Goal: Complete application form

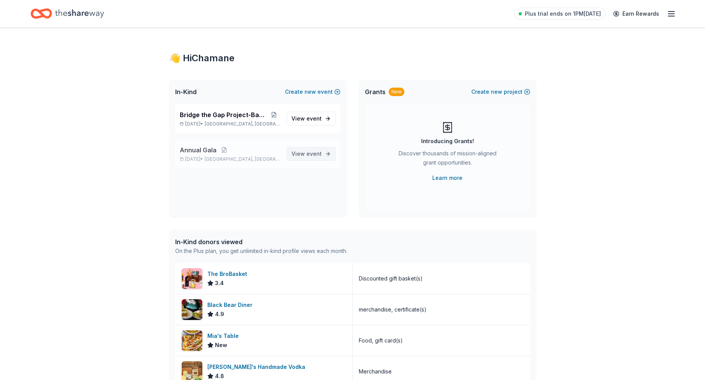
click at [314, 155] on span "event" at bounding box center [313, 153] width 15 height 7
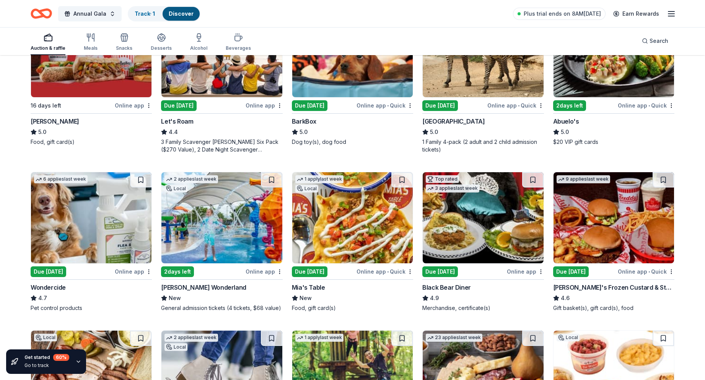
scroll to position [344, 0]
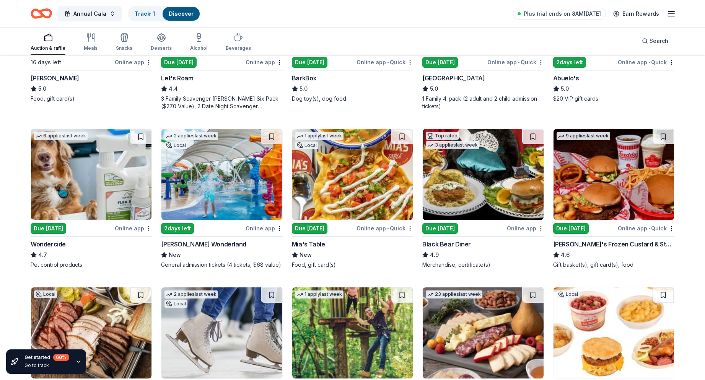
click at [339, 200] on img at bounding box center [352, 174] width 121 height 91
click at [479, 186] on img at bounding box center [483, 174] width 121 height 91
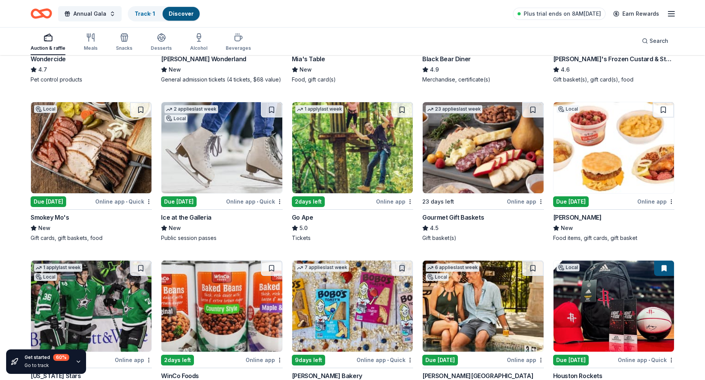
scroll to position [529, 0]
click at [462, 169] on img at bounding box center [483, 148] width 121 height 91
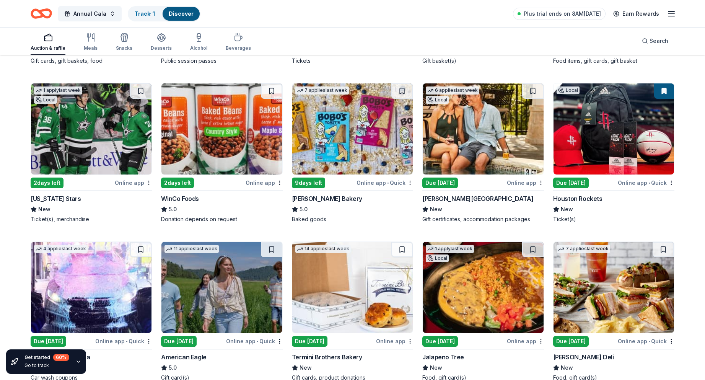
scroll to position [720, 0]
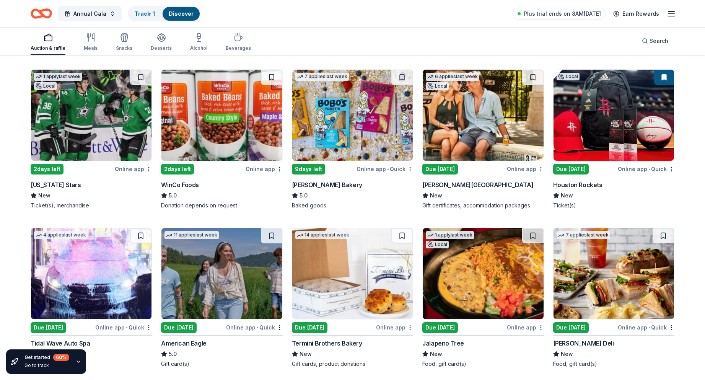
click at [83, 130] on img at bounding box center [91, 115] width 121 height 91
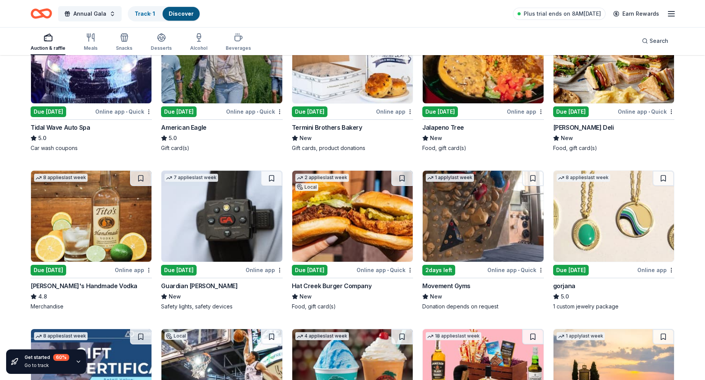
scroll to position [950, 0]
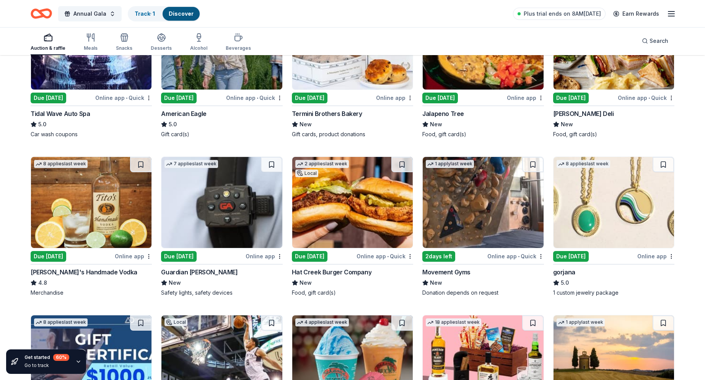
click at [202, 198] on img at bounding box center [221, 202] width 121 height 91
click at [205, 217] on img at bounding box center [221, 202] width 121 height 91
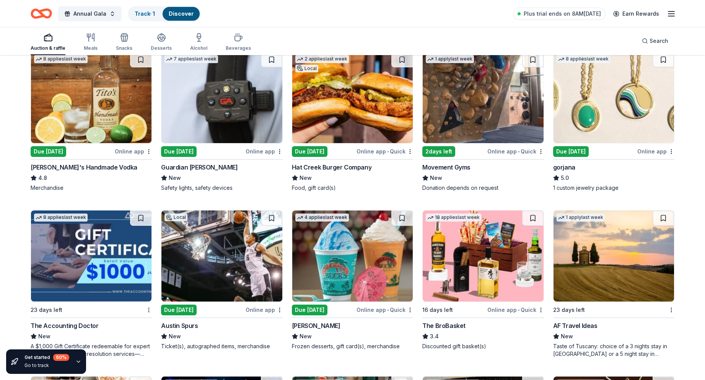
scroll to position [1017, 0]
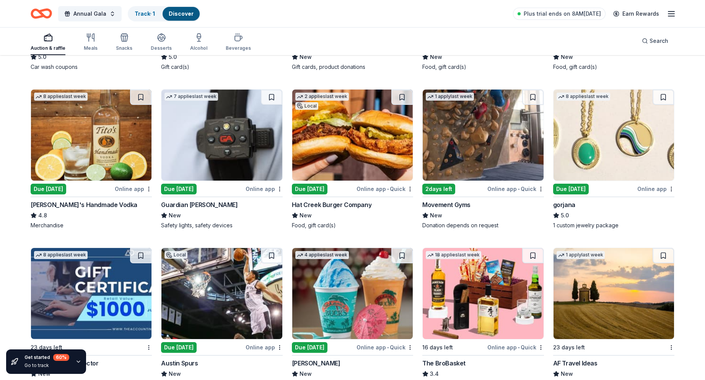
click at [600, 135] on img at bounding box center [614, 135] width 121 height 91
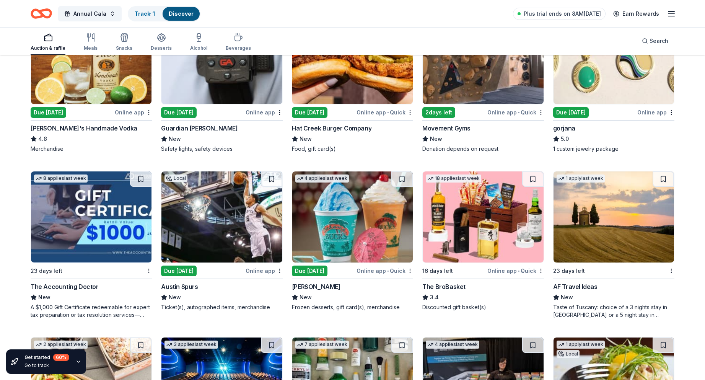
scroll to position [1170, 0]
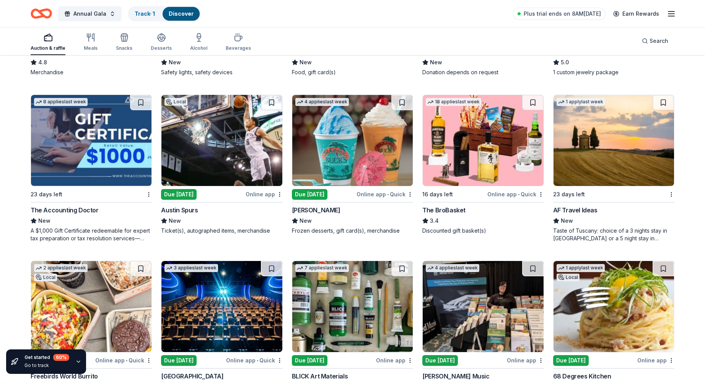
click at [211, 141] on img at bounding box center [221, 140] width 121 height 91
click at [464, 145] on img at bounding box center [483, 140] width 121 height 91
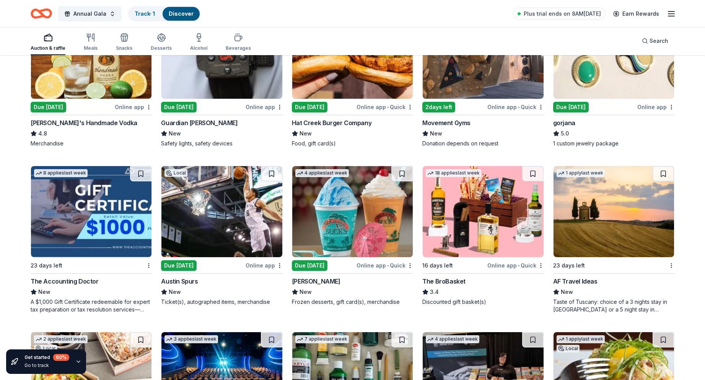
scroll to position [1094, 0]
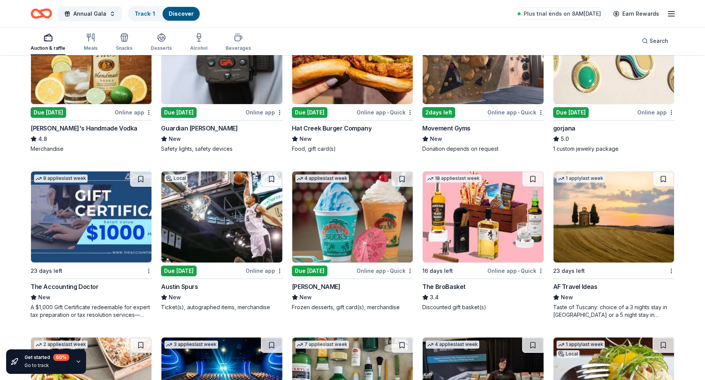
click at [571, 207] on img at bounding box center [614, 216] width 121 height 91
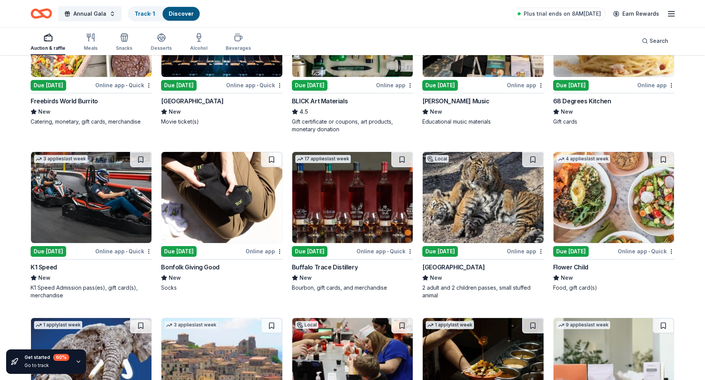
scroll to position [1464, 0]
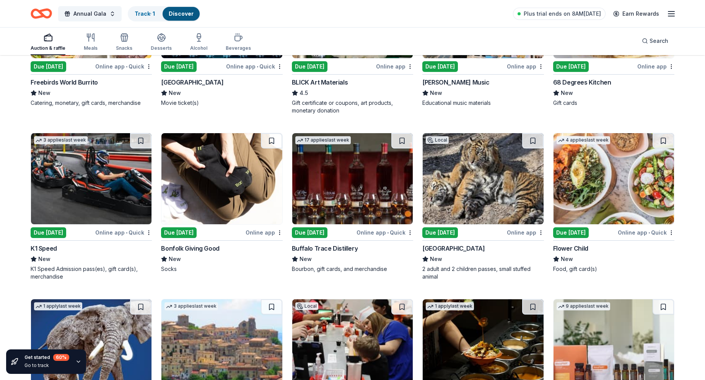
click at [340, 188] on img at bounding box center [352, 178] width 121 height 91
click at [44, 244] on div "K1 Speed" at bounding box center [44, 248] width 26 height 9
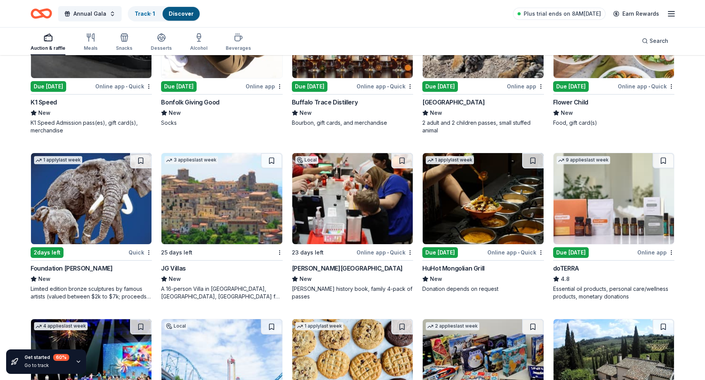
scroll to position [1617, 0]
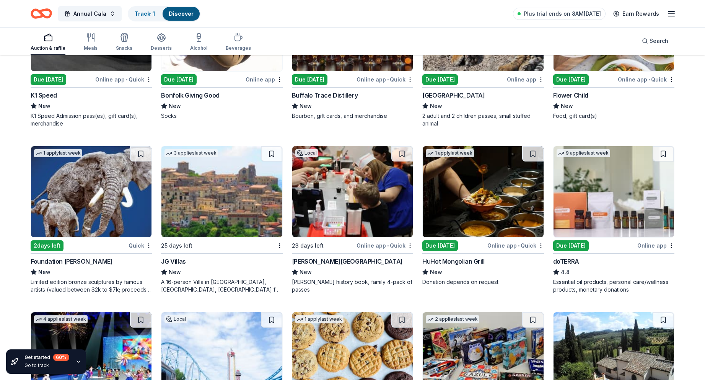
click at [204, 207] on img at bounding box center [221, 191] width 121 height 91
click at [361, 210] on img at bounding box center [352, 191] width 121 height 91
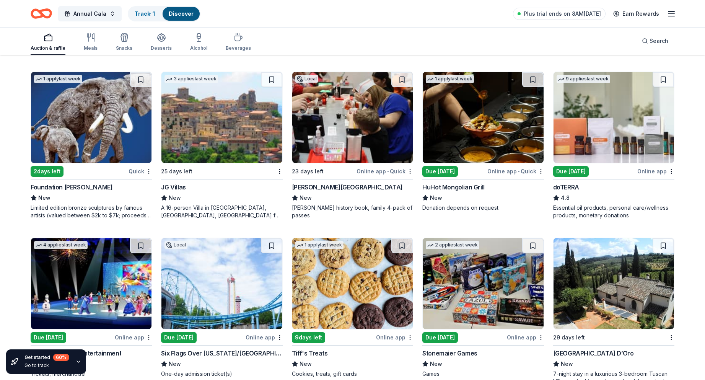
scroll to position [1694, 0]
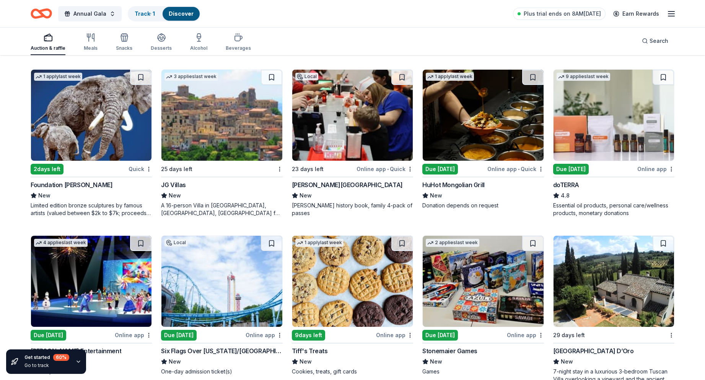
click at [479, 118] on img at bounding box center [483, 115] width 121 height 91
click at [579, 139] on img at bounding box center [614, 115] width 121 height 91
click at [612, 119] on img at bounding box center [614, 115] width 121 height 91
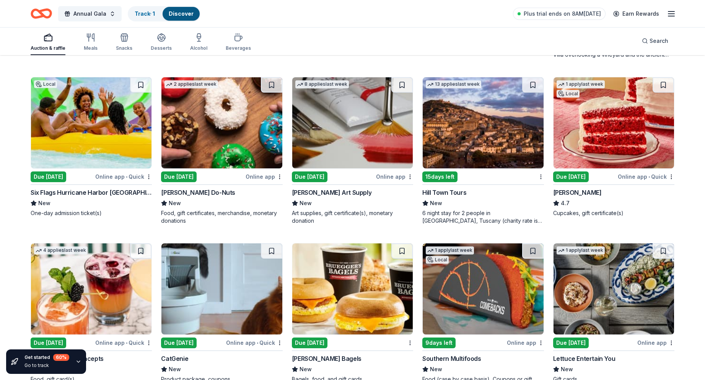
scroll to position [2026, 0]
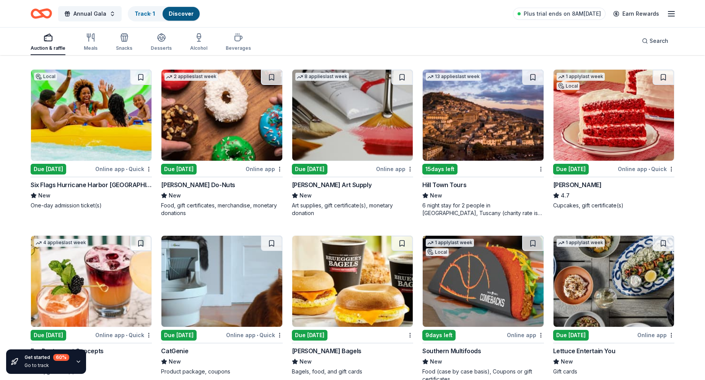
click at [81, 124] on img at bounding box center [91, 115] width 121 height 91
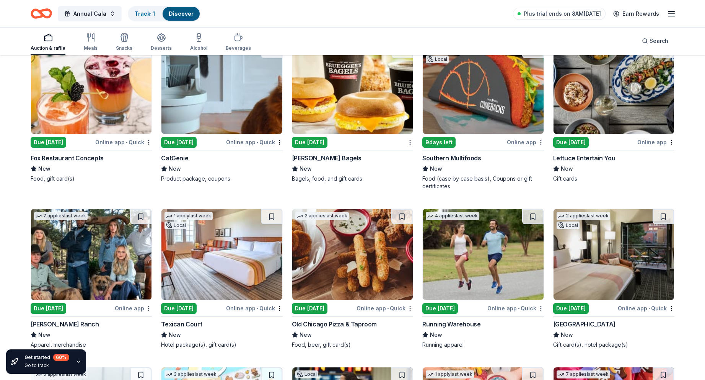
scroll to position [2205, 0]
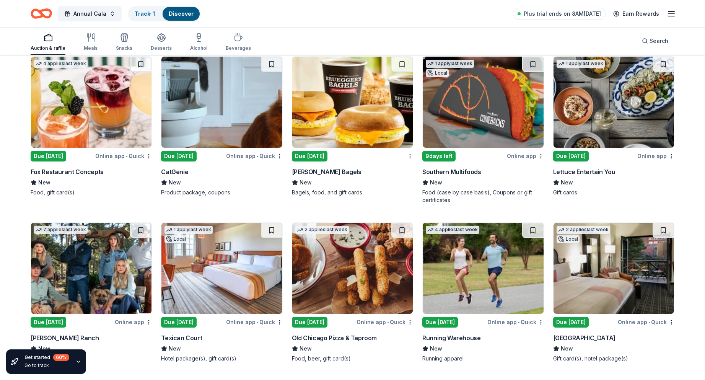
click at [201, 103] on img at bounding box center [221, 102] width 121 height 91
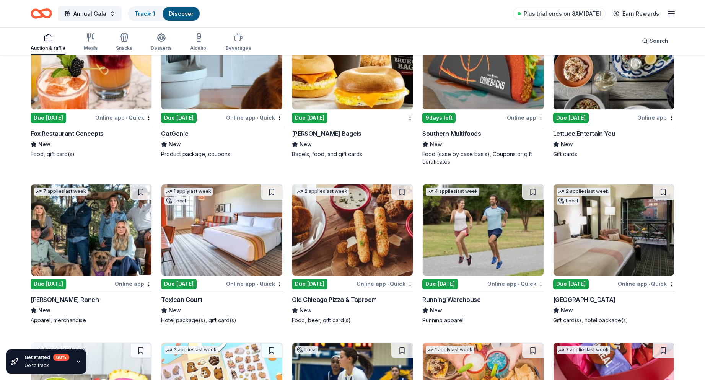
click at [620, 217] on img at bounding box center [614, 229] width 121 height 91
click at [196, 251] on img at bounding box center [221, 229] width 121 height 91
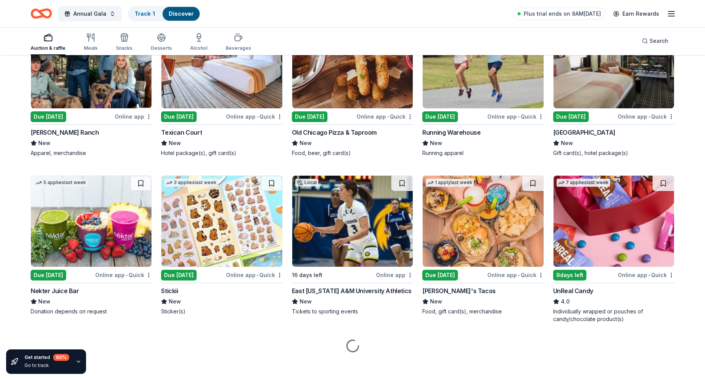
scroll to position [2415, 0]
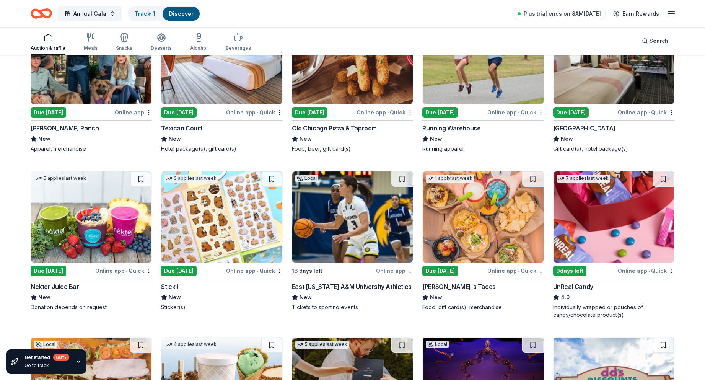
click at [67, 79] on img at bounding box center [91, 58] width 121 height 91
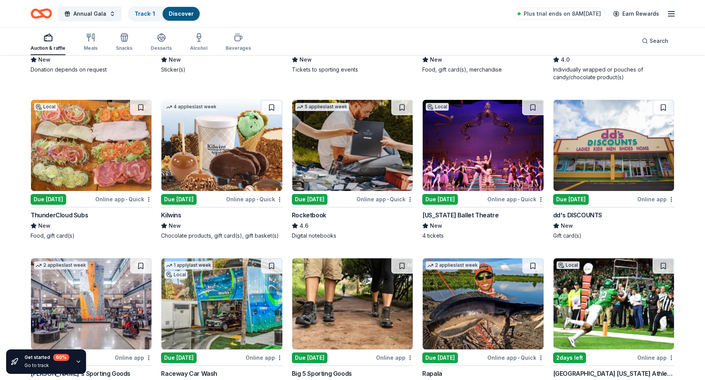
scroll to position [2693, 0]
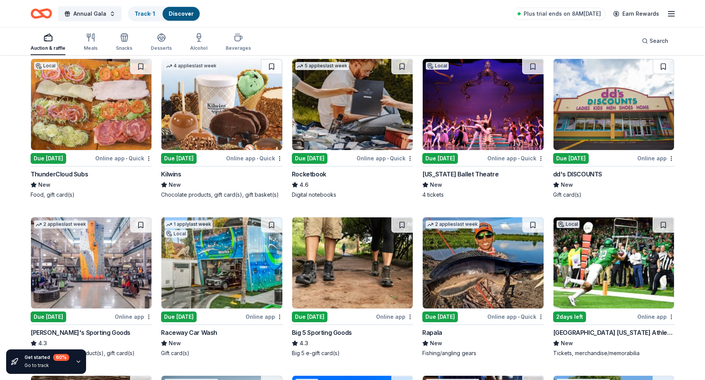
click at [469, 110] on img at bounding box center [483, 104] width 121 height 91
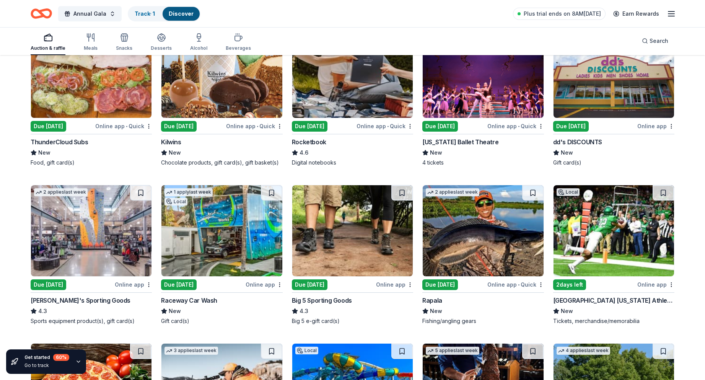
scroll to position [2770, 0]
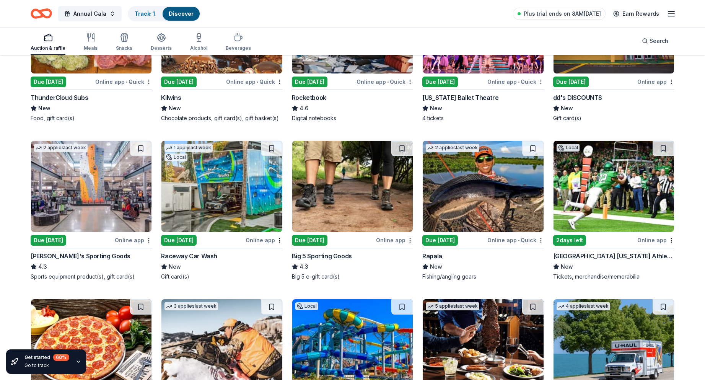
click at [476, 196] on img at bounding box center [483, 186] width 121 height 91
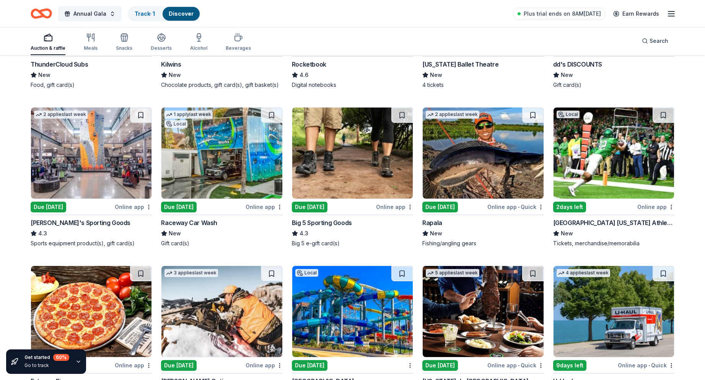
scroll to position [2846, 0]
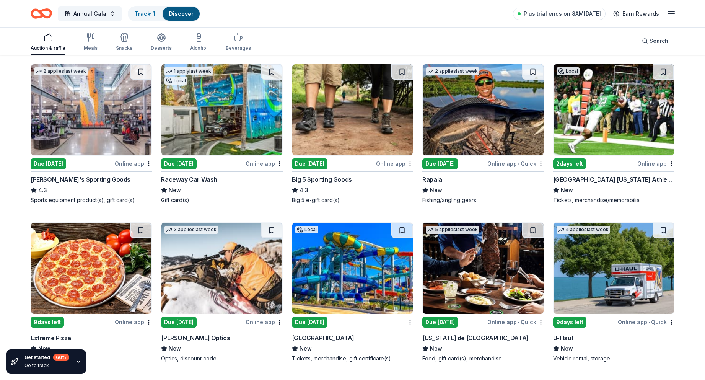
click at [327, 283] on img at bounding box center [352, 268] width 121 height 91
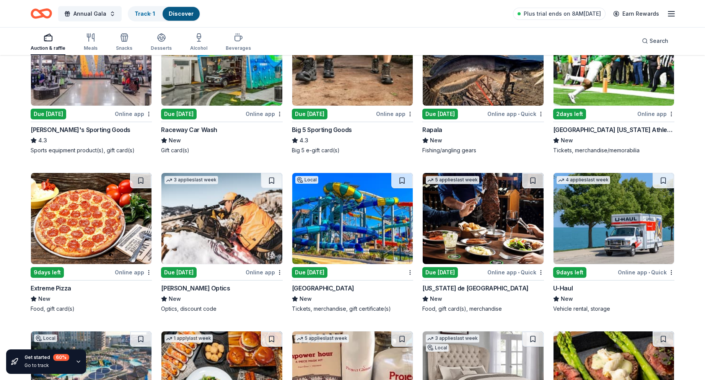
scroll to position [2999, 0]
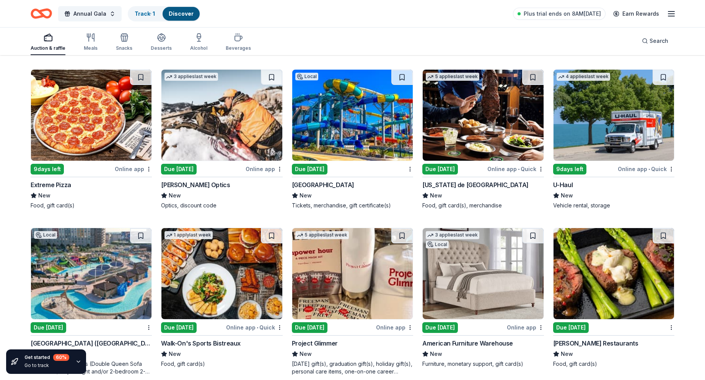
click at [467, 117] on img at bounding box center [483, 115] width 121 height 91
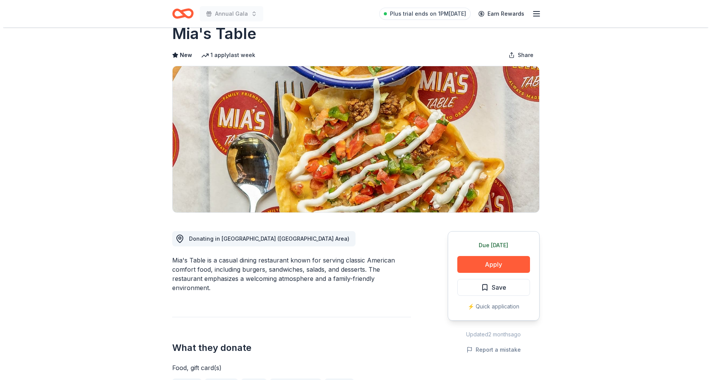
scroll to position [38, 0]
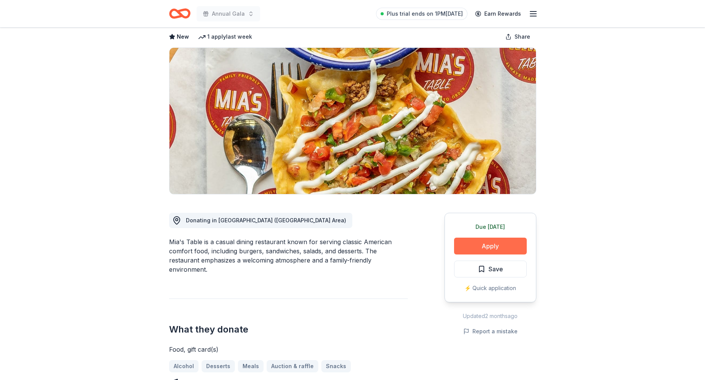
click at [490, 246] on button "Apply" at bounding box center [490, 246] width 73 height 17
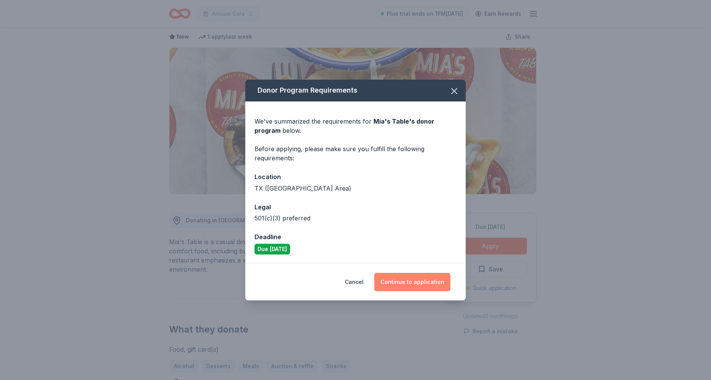
click at [401, 283] on button "Continue to application" at bounding box center [412, 282] width 76 height 18
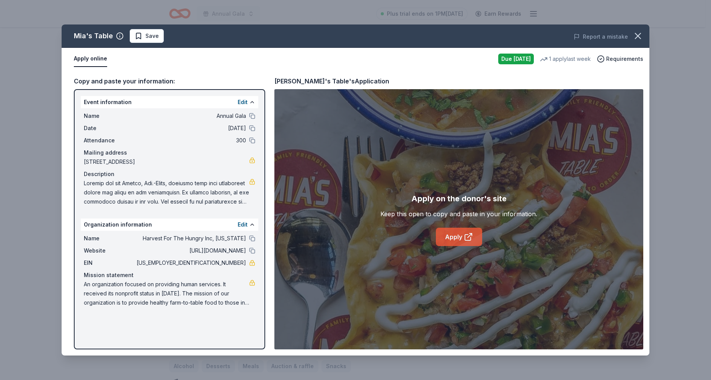
click at [447, 241] on link "Apply" at bounding box center [459, 237] width 46 height 18
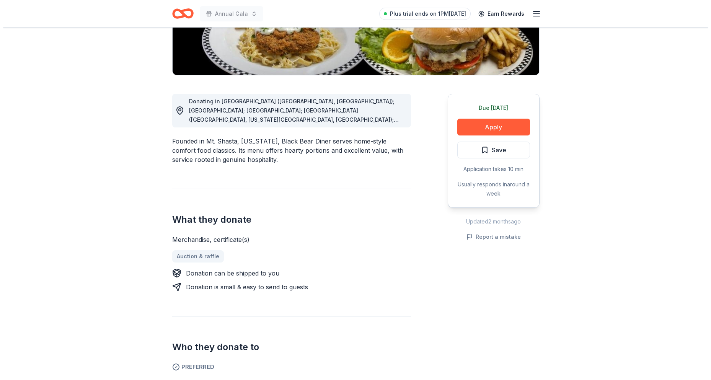
scroll to position [153, 0]
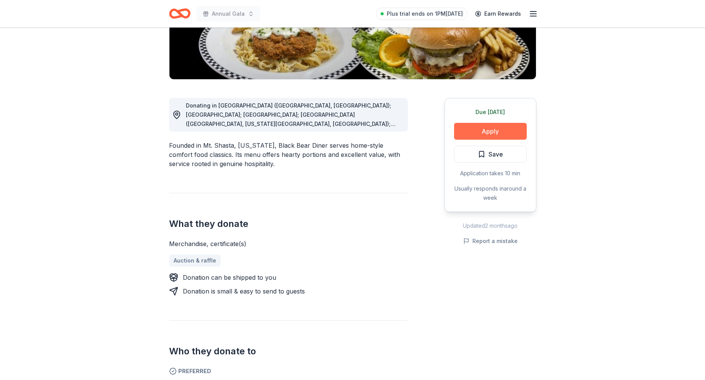
click at [480, 130] on button "Apply" at bounding box center [490, 131] width 73 height 17
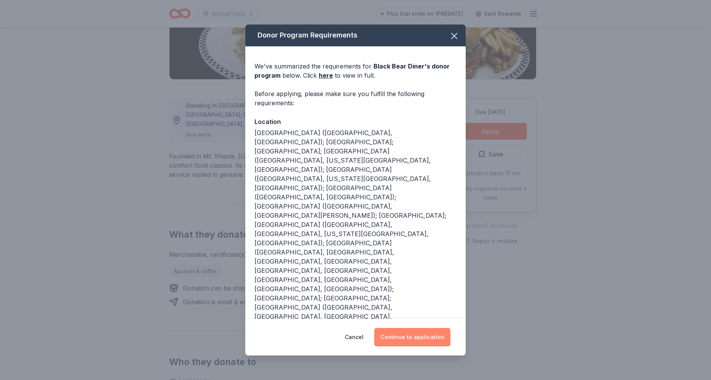
click at [419, 328] on button "Continue to application" at bounding box center [412, 337] width 76 height 18
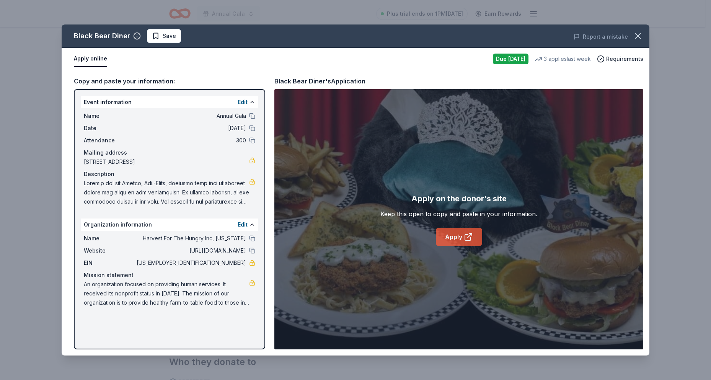
click at [461, 237] on link "Apply" at bounding box center [459, 237] width 46 height 18
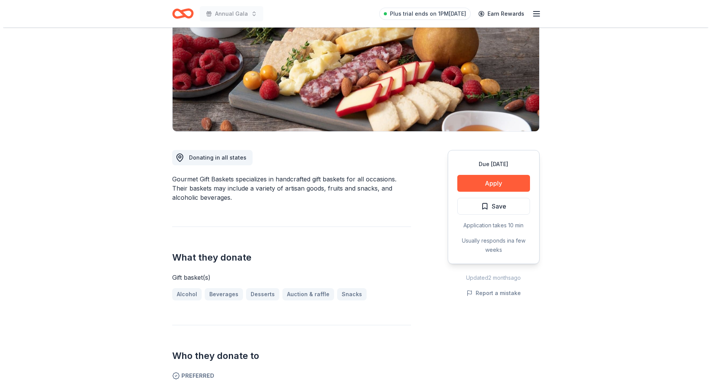
scroll to position [115, 0]
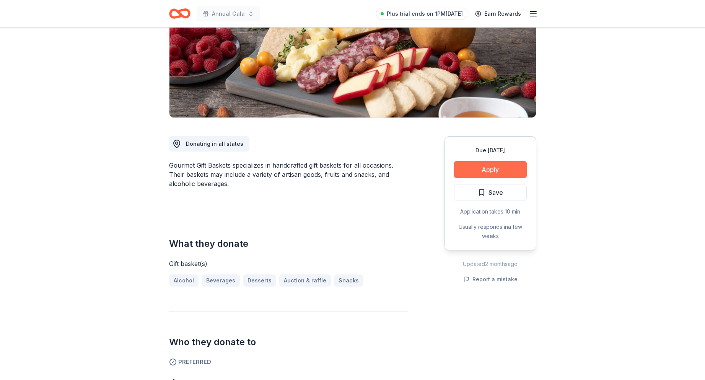
click at [468, 169] on button "Apply" at bounding box center [490, 169] width 73 height 17
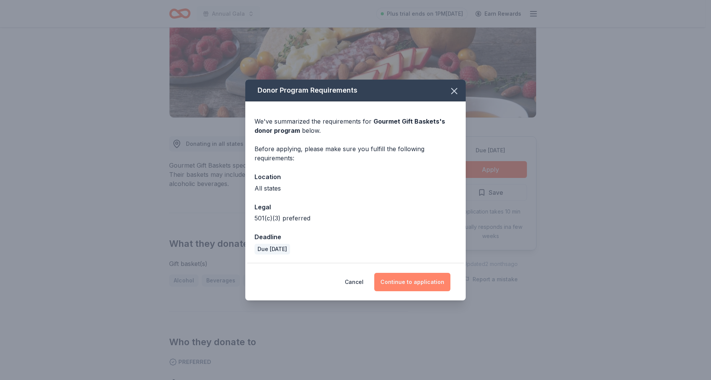
click at [392, 281] on button "Continue to application" at bounding box center [412, 282] width 76 height 18
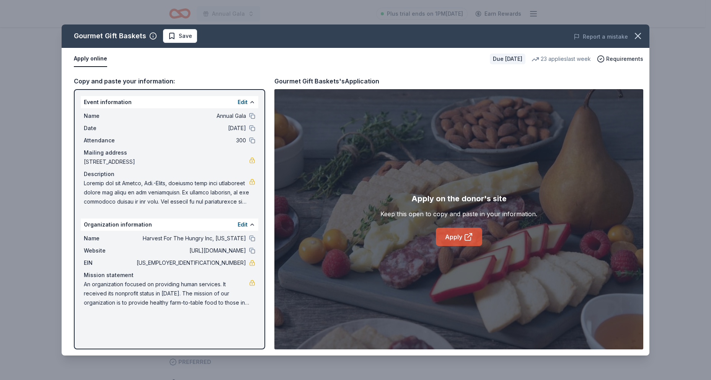
click at [453, 239] on link "Apply" at bounding box center [459, 237] width 46 height 18
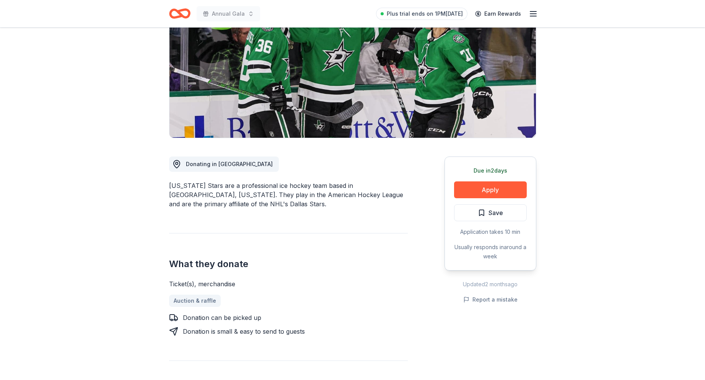
scroll to position [77, 0]
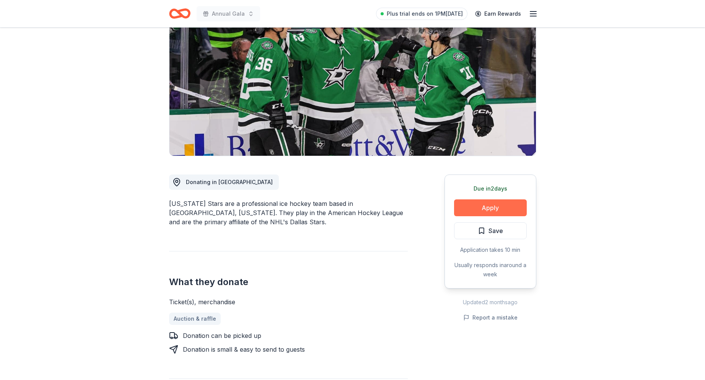
click at [491, 207] on button "Apply" at bounding box center [490, 207] width 73 height 17
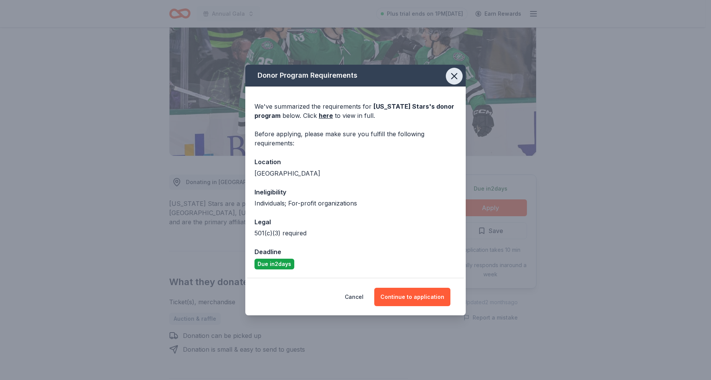
click at [458, 79] on icon "button" at bounding box center [454, 76] width 11 height 11
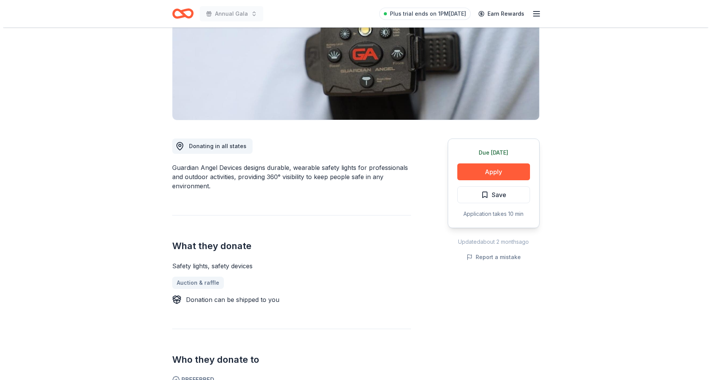
scroll to position [153, 0]
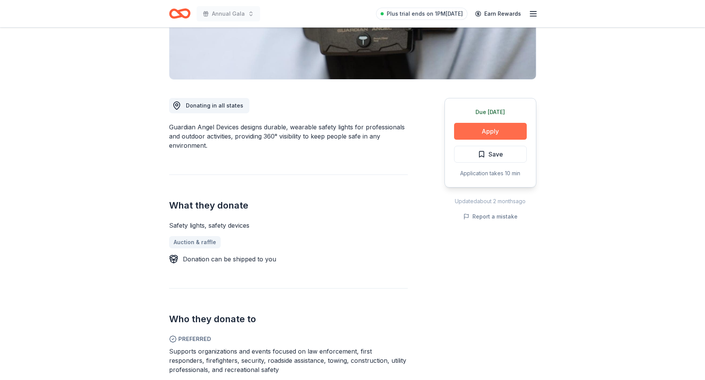
click at [460, 133] on button "Apply" at bounding box center [490, 131] width 73 height 17
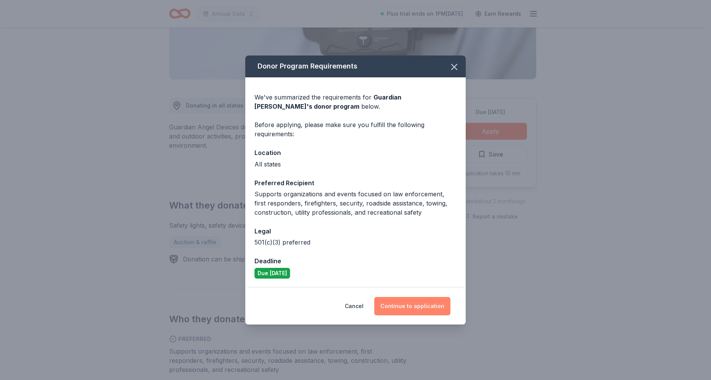
click at [397, 307] on button "Continue to application" at bounding box center [412, 306] width 76 height 18
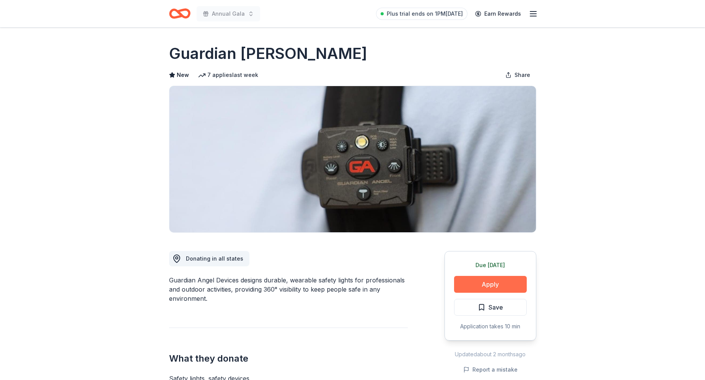
click at [468, 283] on button "Apply" at bounding box center [490, 284] width 73 height 17
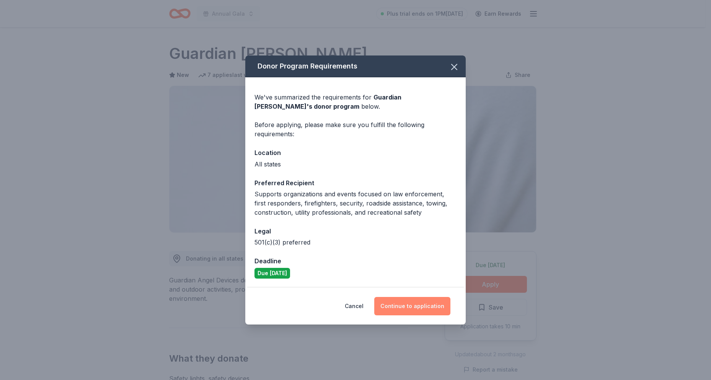
click at [417, 307] on button "Continue to application" at bounding box center [412, 306] width 76 height 18
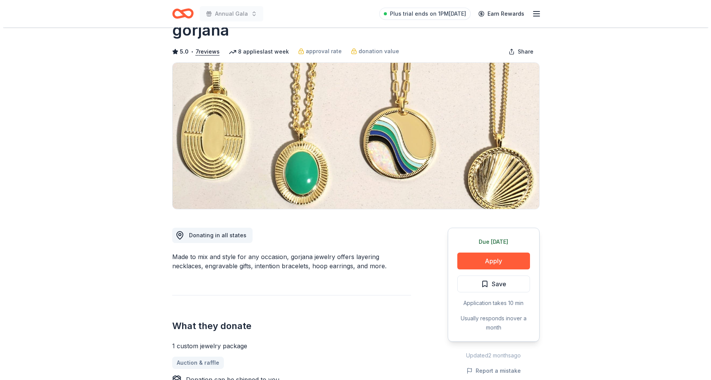
scroll to position [115, 0]
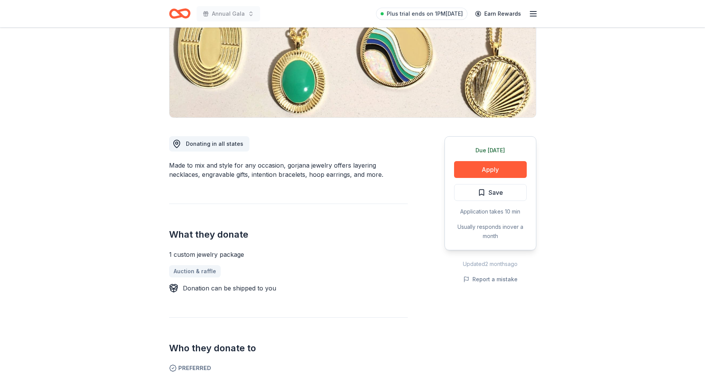
drag, startPoint x: 249, startPoint y: 254, endPoint x: 182, endPoint y: 251, distance: 67.4
click at [182, 251] on div "1 custom jewelry package" at bounding box center [288, 254] width 239 height 9
click at [497, 170] on button "Apply" at bounding box center [490, 169] width 73 height 17
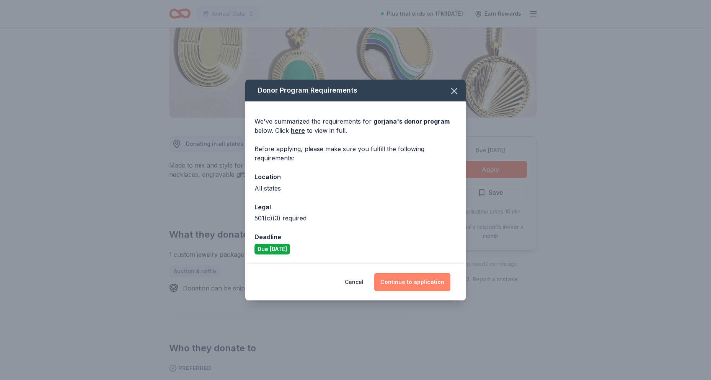
click at [414, 283] on button "Continue to application" at bounding box center [412, 282] width 76 height 18
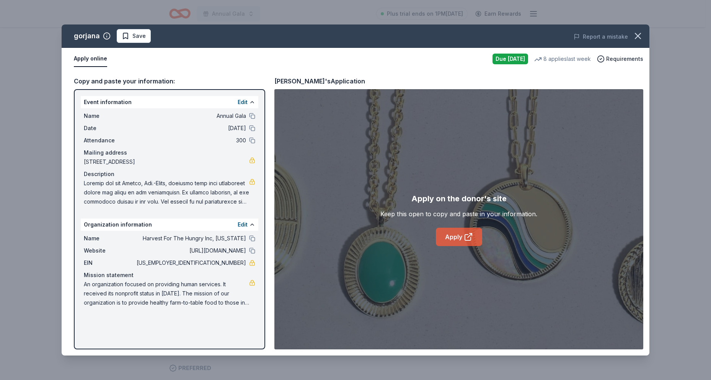
click at [446, 236] on link "Apply" at bounding box center [459, 237] width 46 height 18
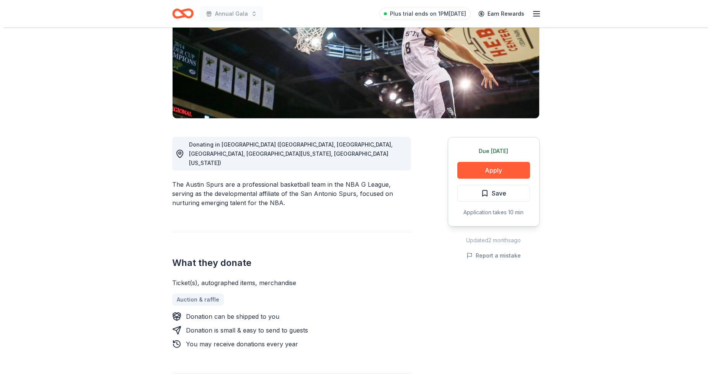
scroll to position [115, 0]
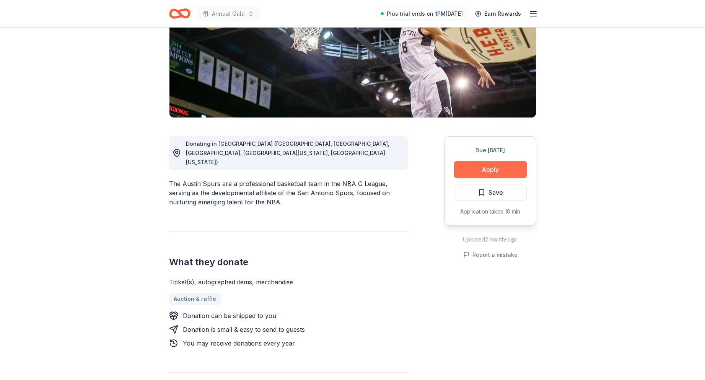
click at [467, 166] on button "Apply" at bounding box center [490, 169] width 73 height 17
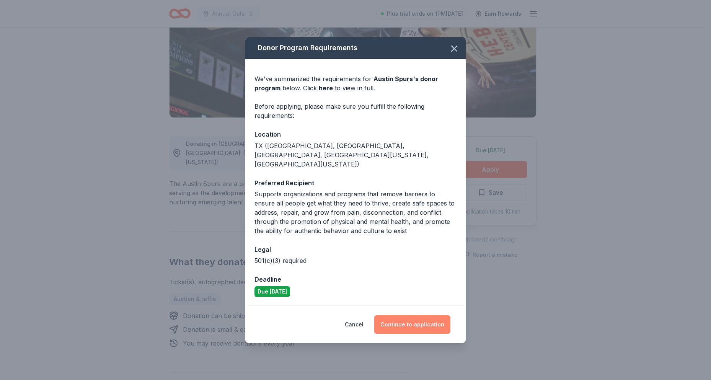
click at [399, 315] on button "Continue to application" at bounding box center [412, 324] width 76 height 18
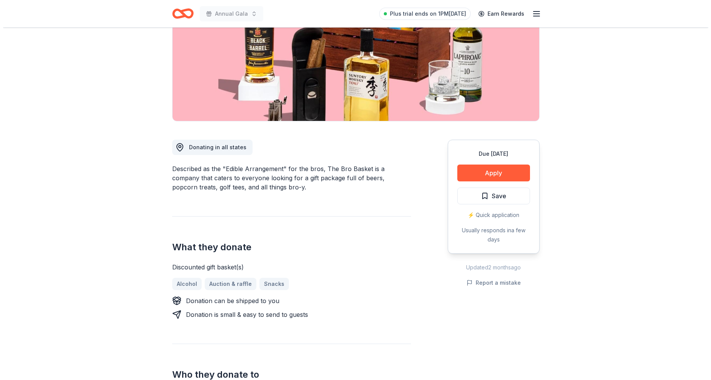
scroll to position [115, 0]
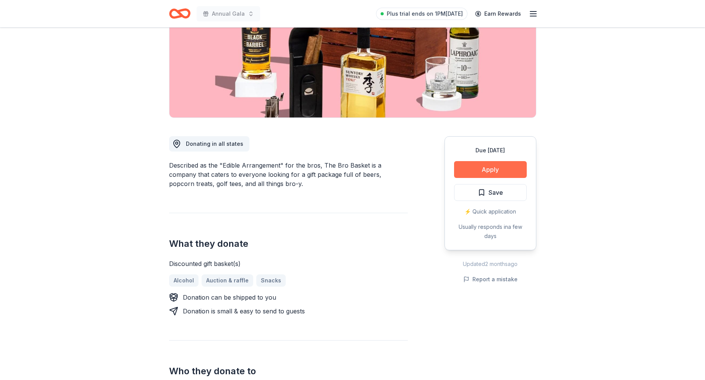
click at [468, 165] on button "Apply" at bounding box center [490, 169] width 73 height 17
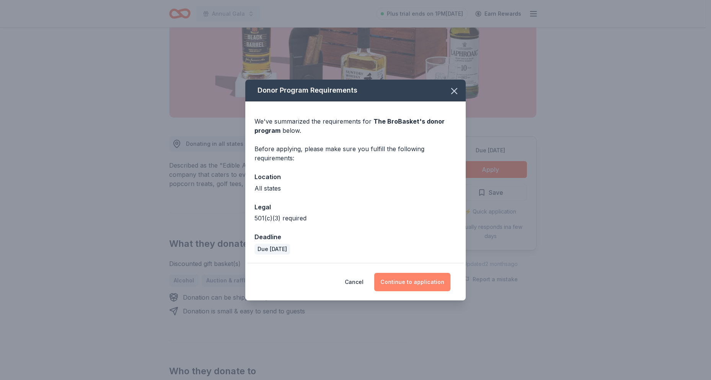
click at [409, 280] on button "Continue to application" at bounding box center [412, 282] width 76 height 18
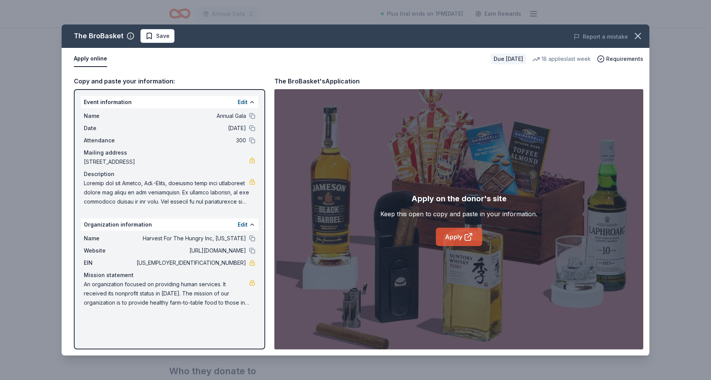
click at [455, 236] on link "Apply" at bounding box center [459, 237] width 46 height 18
click at [461, 238] on link "Apply" at bounding box center [459, 237] width 46 height 18
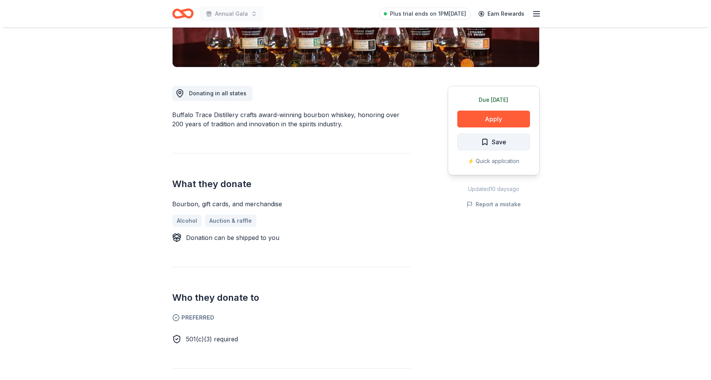
scroll to position [115, 0]
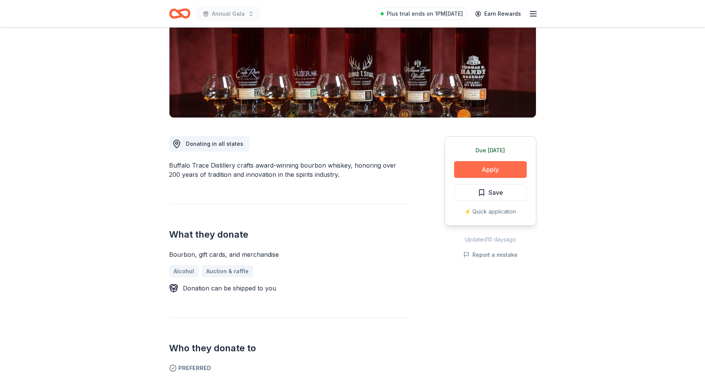
click at [469, 168] on button "Apply" at bounding box center [490, 169] width 73 height 17
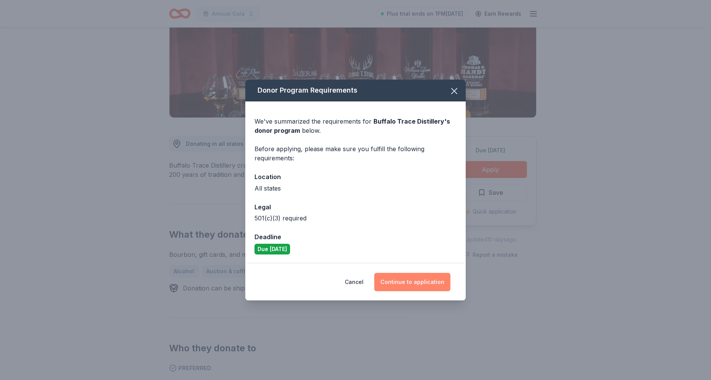
click at [393, 284] on button "Continue to application" at bounding box center [412, 282] width 76 height 18
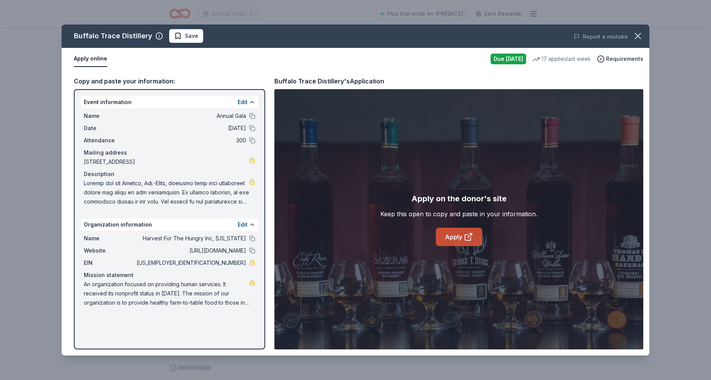
click at [449, 233] on link "Apply" at bounding box center [459, 237] width 46 height 18
click at [443, 237] on link "Apply" at bounding box center [459, 237] width 46 height 18
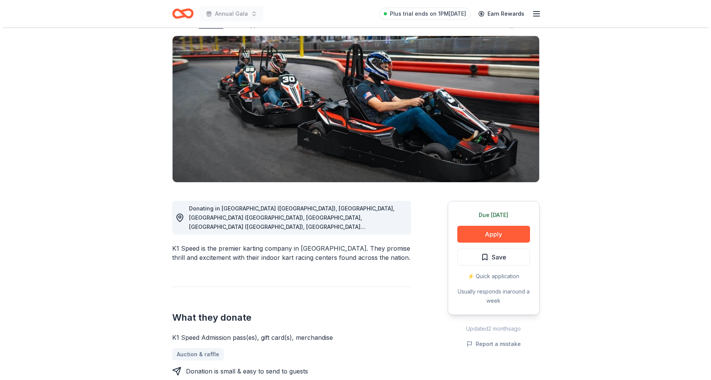
scroll to position [115, 0]
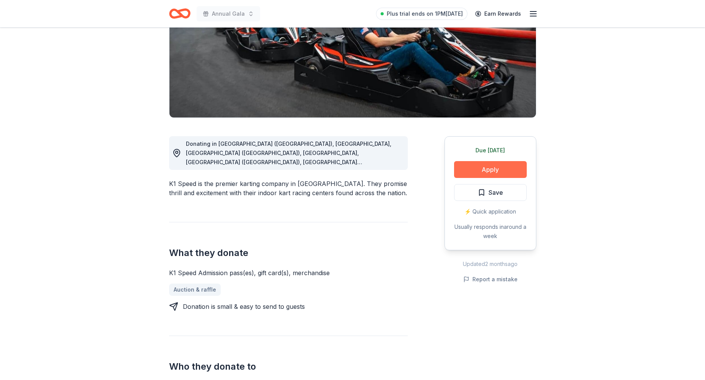
click at [487, 170] on button "Apply" at bounding box center [490, 169] width 73 height 17
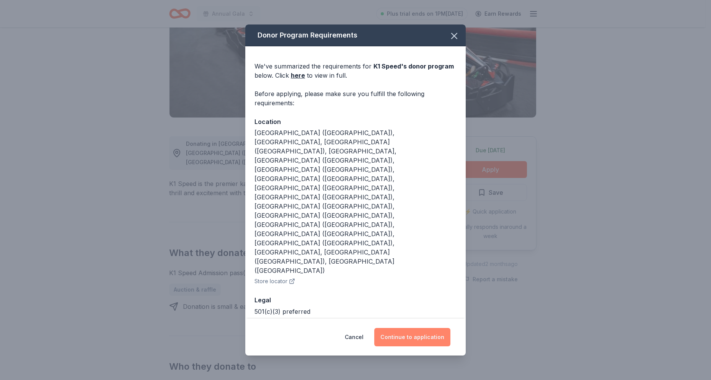
click at [411, 328] on button "Continue to application" at bounding box center [412, 337] width 76 height 18
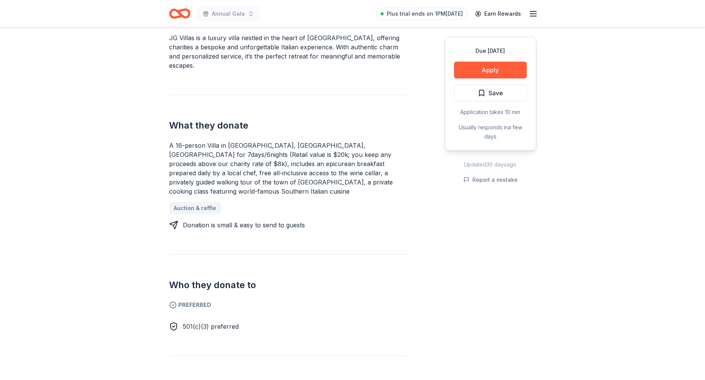
scroll to position [268, 0]
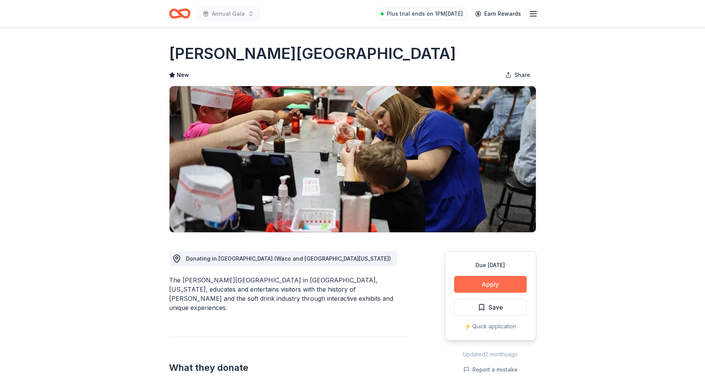
click at [470, 283] on button "Apply" at bounding box center [490, 284] width 73 height 17
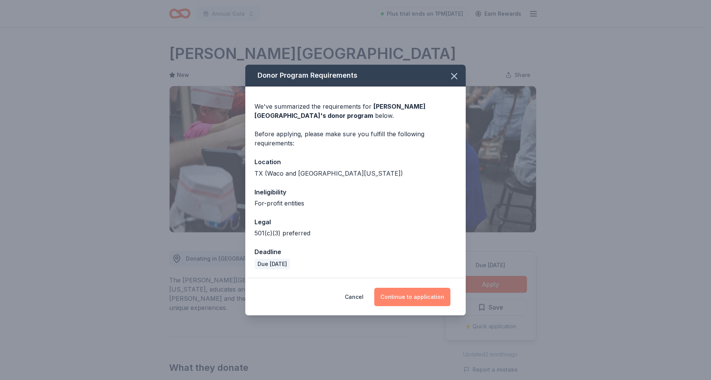
click at [401, 298] on button "Continue to application" at bounding box center [412, 297] width 76 height 18
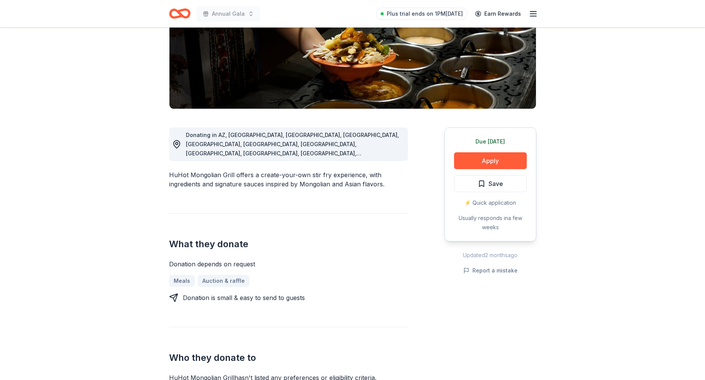
scroll to position [115, 0]
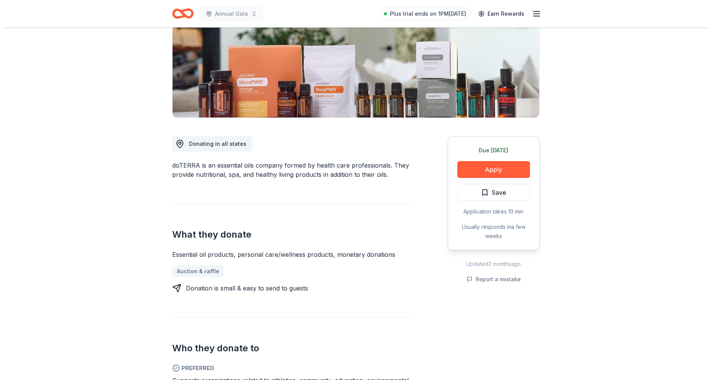
scroll to position [77, 0]
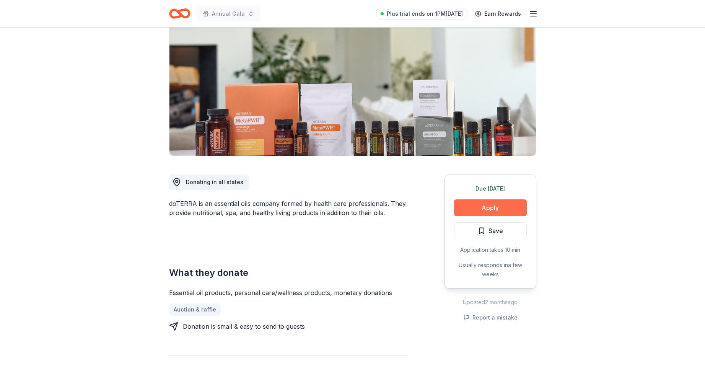
click at [503, 208] on button "Apply" at bounding box center [490, 207] width 73 height 17
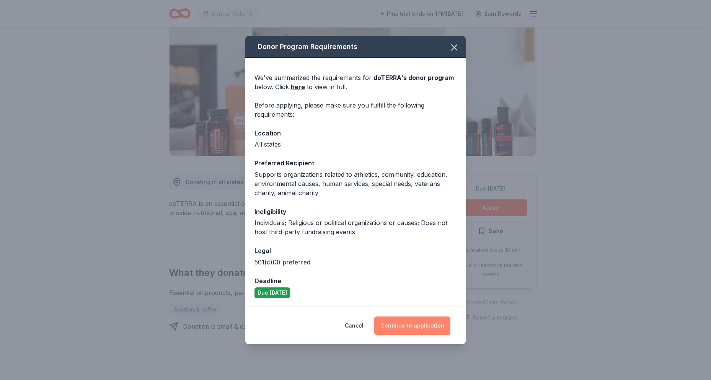
click at [393, 325] on button "Continue to application" at bounding box center [412, 325] width 76 height 18
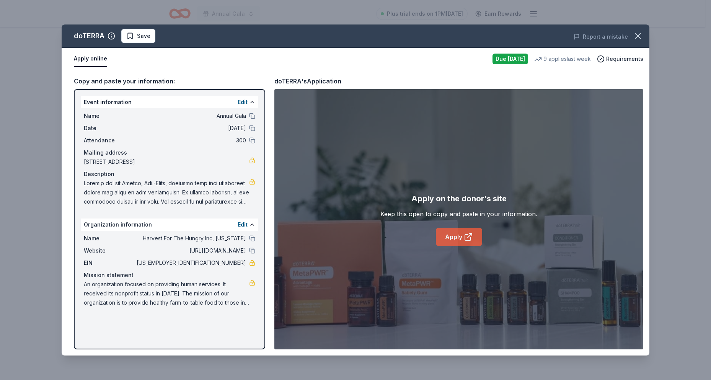
click at [448, 236] on link "Apply" at bounding box center [459, 237] width 46 height 18
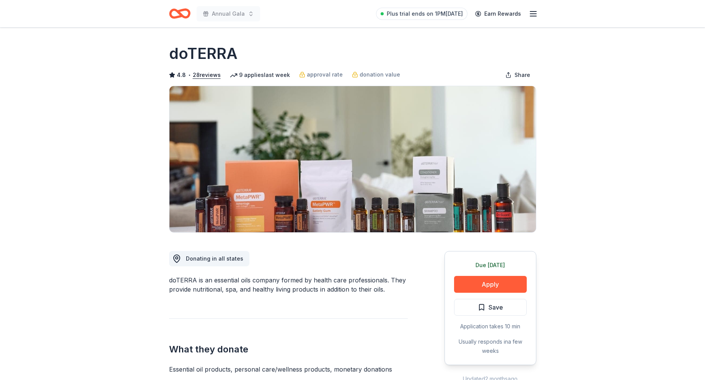
drag, startPoint x: 240, startPoint y: 59, endPoint x: 166, endPoint y: 52, distance: 74.2
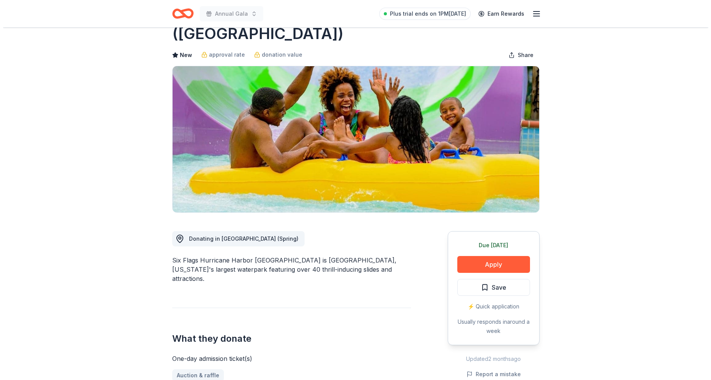
scroll to position [115, 0]
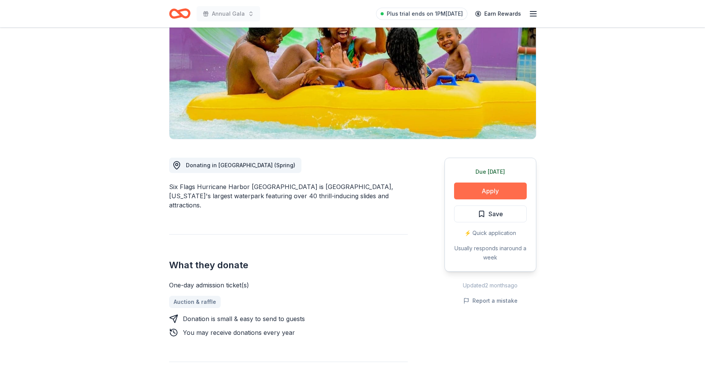
click at [478, 182] on button "Apply" at bounding box center [490, 190] width 73 height 17
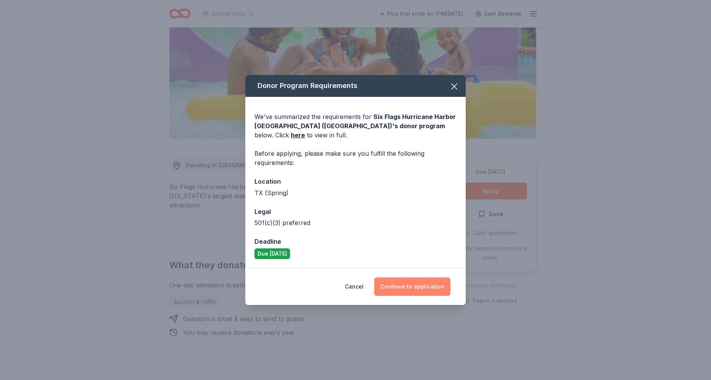
click at [417, 287] on button "Continue to application" at bounding box center [412, 286] width 76 height 18
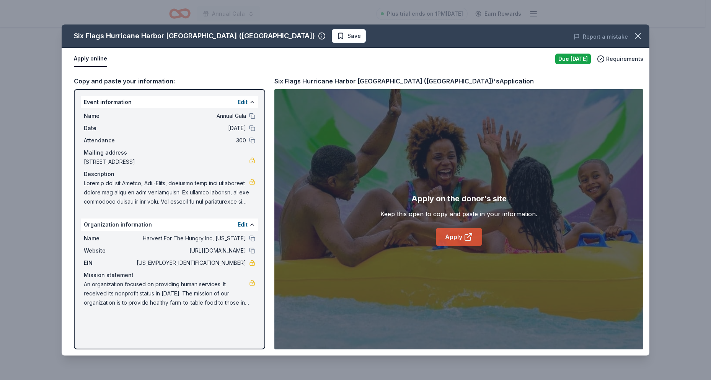
click at [465, 238] on icon at bounding box center [468, 238] width 6 height 6
click at [461, 238] on link "Apply" at bounding box center [459, 237] width 46 height 18
click at [453, 238] on link "Apply" at bounding box center [459, 237] width 46 height 18
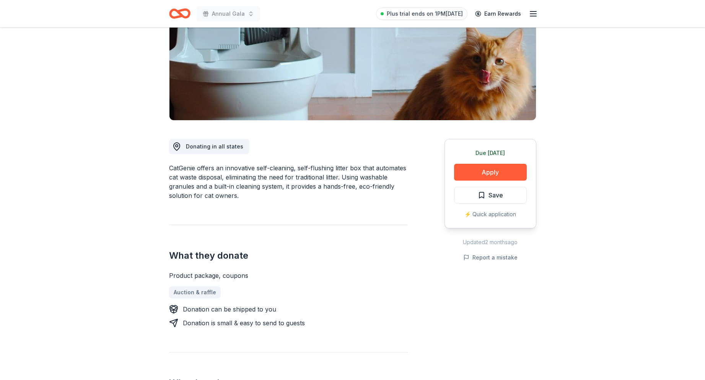
scroll to position [115, 0]
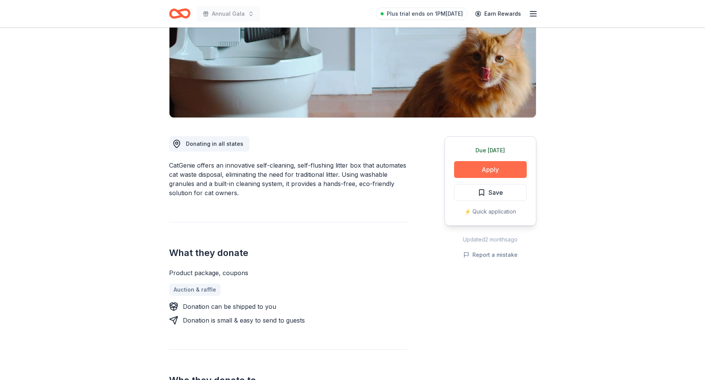
click at [504, 168] on button "Apply" at bounding box center [490, 169] width 73 height 17
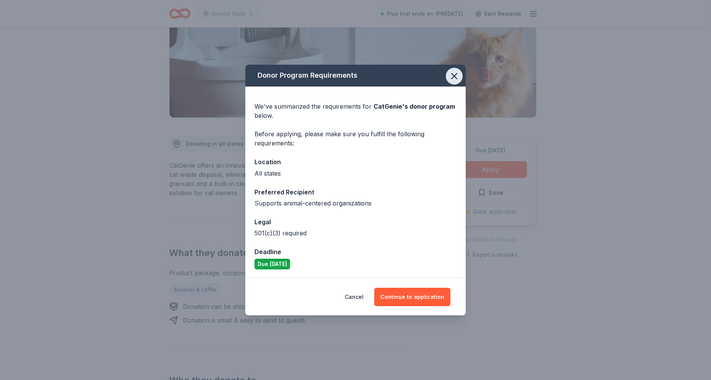
click at [456, 73] on icon "button" at bounding box center [454, 76] width 11 height 11
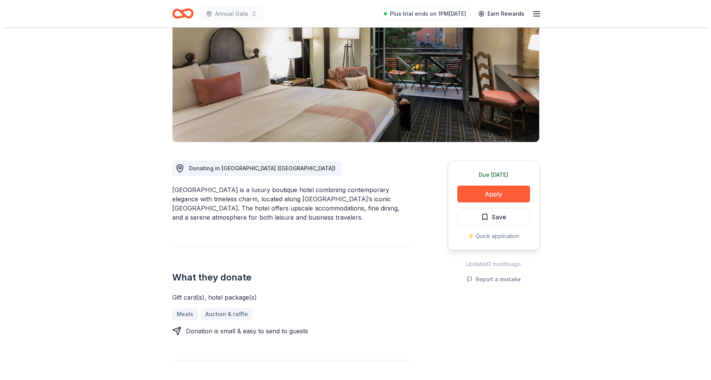
scroll to position [77, 0]
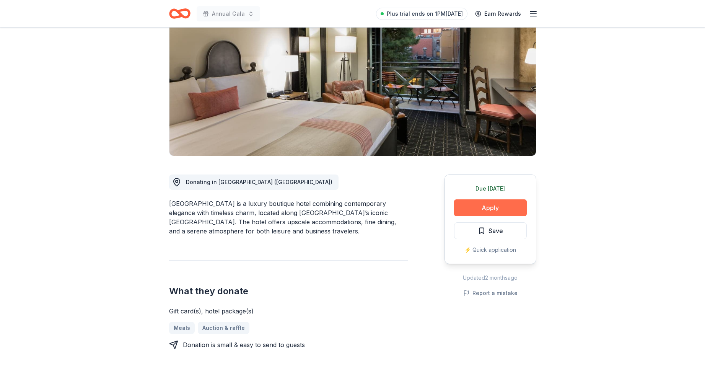
click at [482, 210] on button "Apply" at bounding box center [490, 207] width 73 height 17
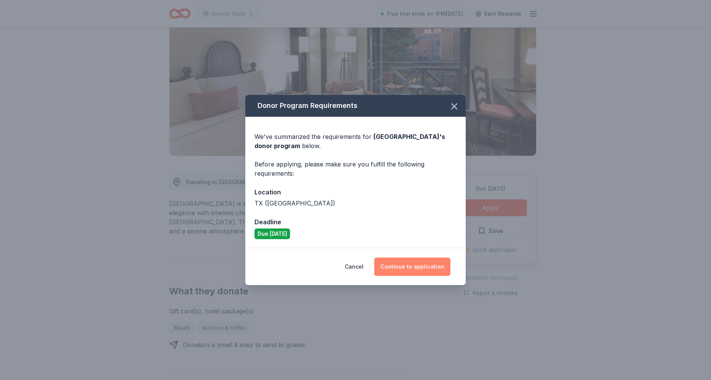
click at [404, 269] on button "Continue to application" at bounding box center [412, 266] width 76 height 18
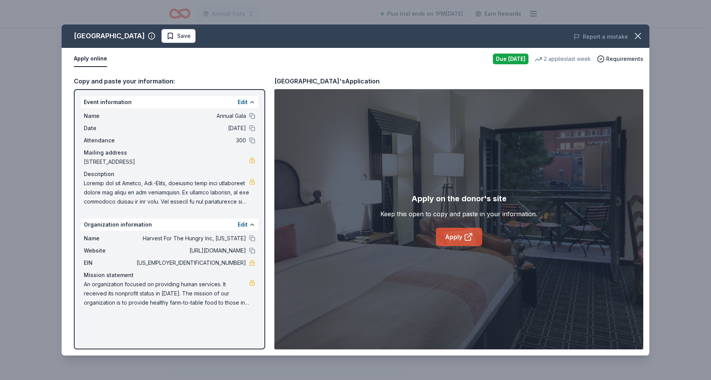
click at [449, 235] on link "Apply" at bounding box center [459, 237] width 46 height 18
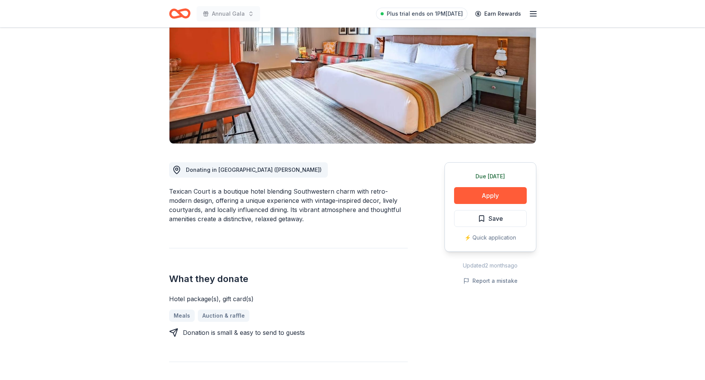
scroll to position [38, 0]
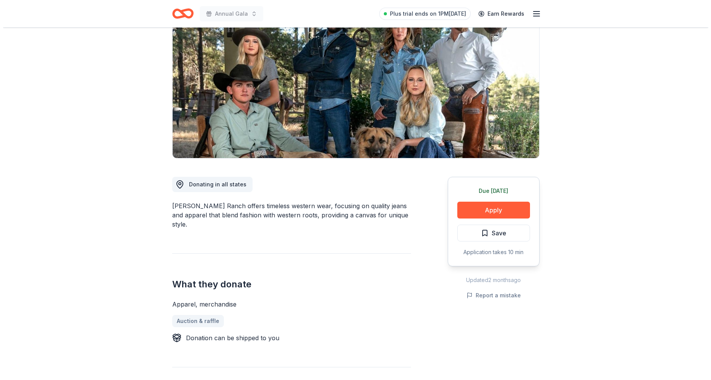
scroll to position [77, 0]
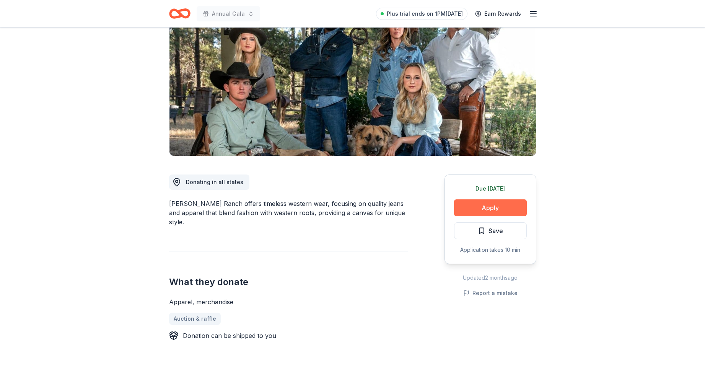
click at [507, 202] on button "Apply" at bounding box center [490, 207] width 73 height 17
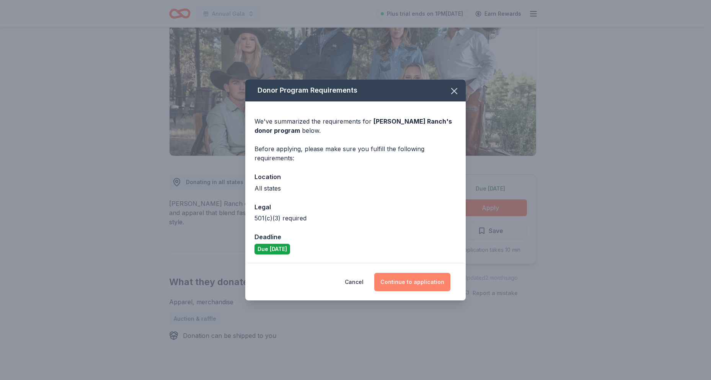
click at [394, 279] on button "Continue to application" at bounding box center [412, 282] width 76 height 18
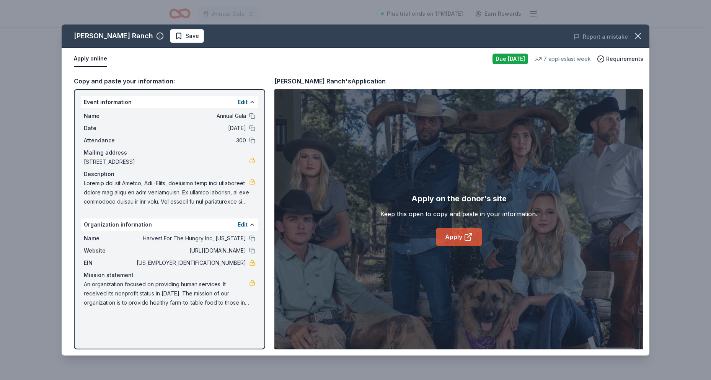
click at [459, 237] on link "Apply" at bounding box center [459, 237] width 46 height 18
click at [106, 36] on div "Kimes Ranch" at bounding box center [113, 36] width 79 height 12
click at [156, 33] on icon "button" at bounding box center [160, 36] width 8 height 8
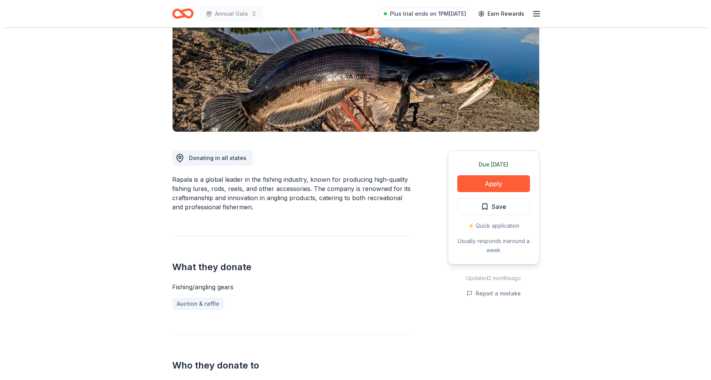
scroll to position [115, 0]
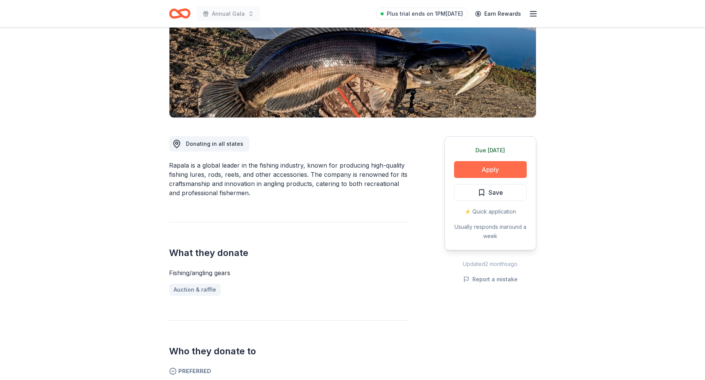
click at [489, 167] on button "Apply" at bounding box center [490, 169] width 73 height 17
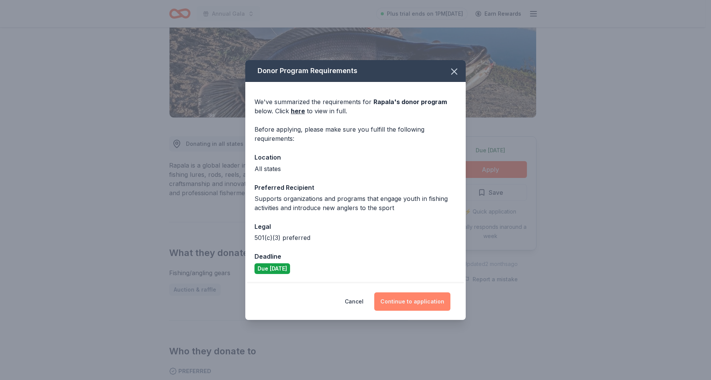
click at [407, 301] on button "Continue to application" at bounding box center [412, 301] width 76 height 18
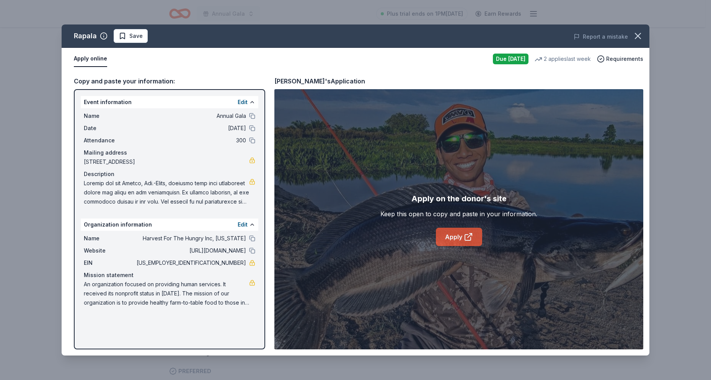
click at [469, 239] on icon at bounding box center [468, 236] width 9 height 9
click at [455, 237] on link "Apply" at bounding box center [459, 237] width 46 height 18
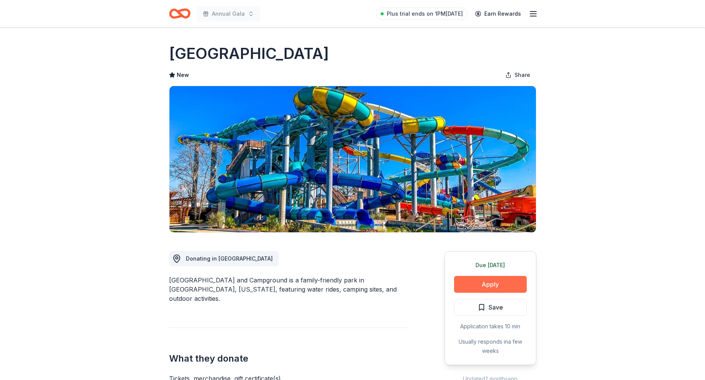
click at [475, 282] on button "Apply" at bounding box center [490, 284] width 73 height 17
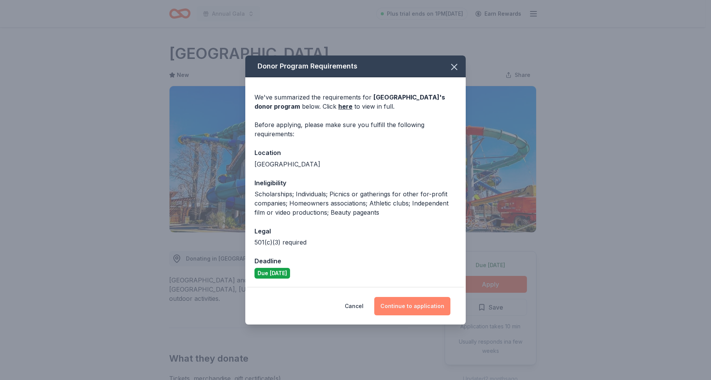
click at [419, 308] on button "Continue to application" at bounding box center [412, 306] width 76 height 18
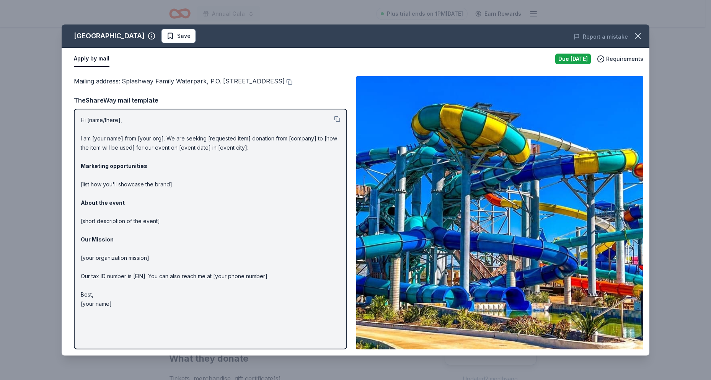
drag, startPoint x: 130, startPoint y: 313, endPoint x: 66, endPoint y: 81, distance: 240.2
click at [66, 81] on div "Mailing address : Splashway Family Waterpark, P.O. [GEOGRAPHIC_DATA] Mailing ad…" at bounding box center [356, 212] width 588 height 285
click at [621, 58] on span "Requirements" at bounding box center [624, 58] width 37 height 9
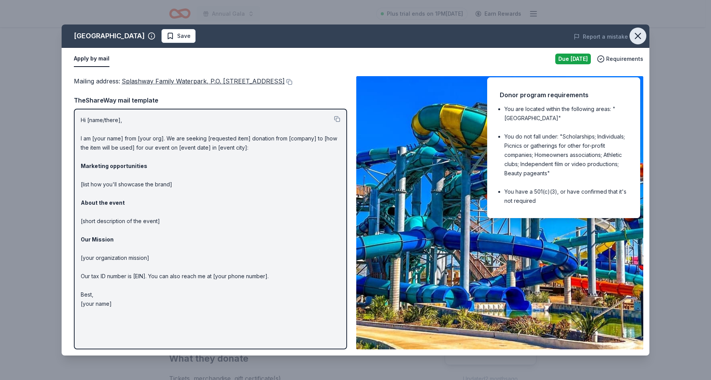
click at [642, 36] on icon "button" at bounding box center [637, 36] width 11 height 11
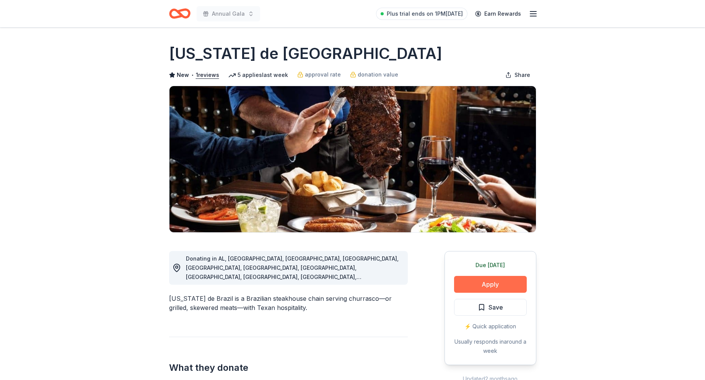
click at [477, 283] on button "Apply" at bounding box center [490, 284] width 73 height 17
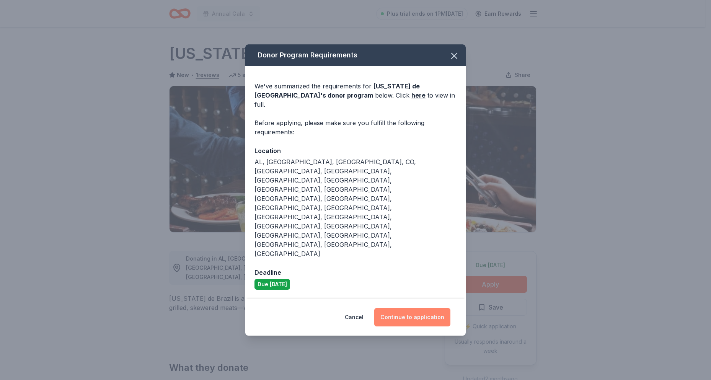
click at [394, 308] on button "Continue to application" at bounding box center [412, 317] width 76 height 18
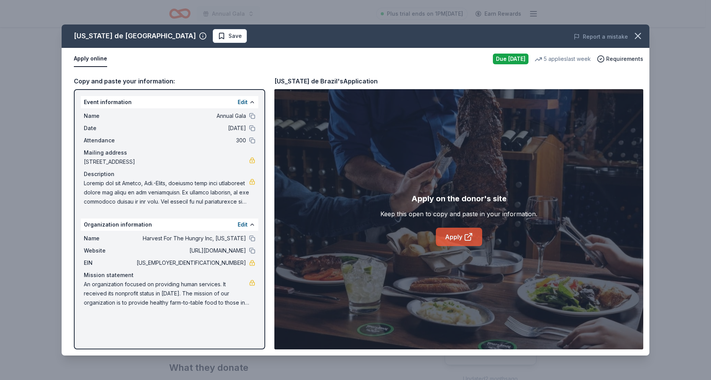
click at [468, 236] on icon at bounding box center [468, 236] width 9 height 9
